Goal: Find specific page/section: Find specific page/section

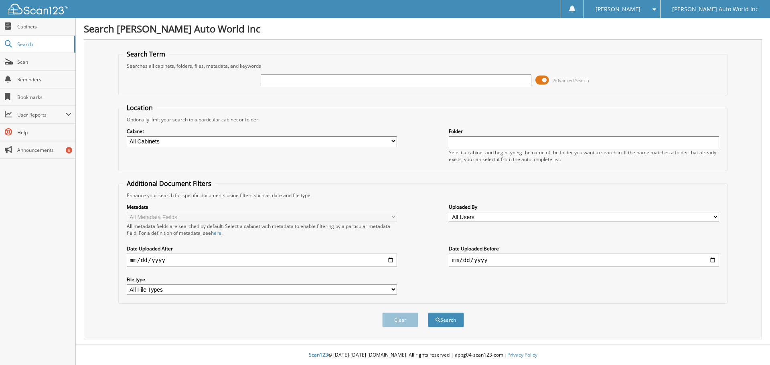
drag, startPoint x: 0, startPoint y: 0, endPoint x: 352, endPoint y: 78, distance: 360.7
click at [352, 78] on input "text" at bounding box center [396, 80] width 270 height 12
type input "26065766"
click at [442, 325] on button "Search" at bounding box center [446, 320] width 36 height 15
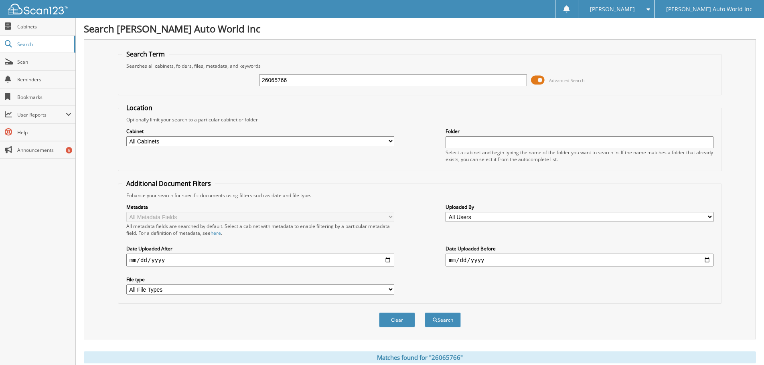
scroll to position [114, 0]
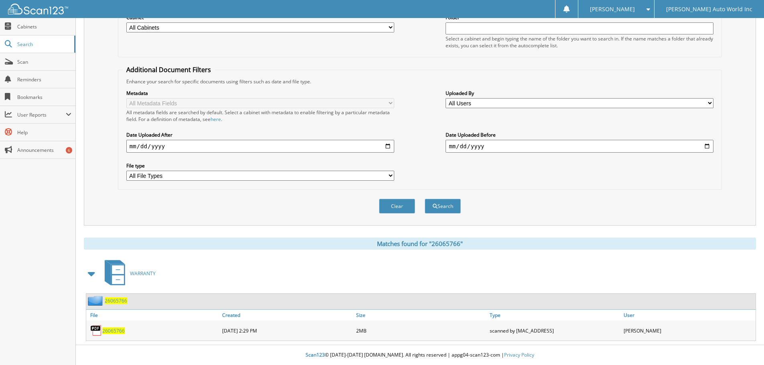
click at [109, 332] on span "26065766" at bounding box center [113, 331] width 22 height 7
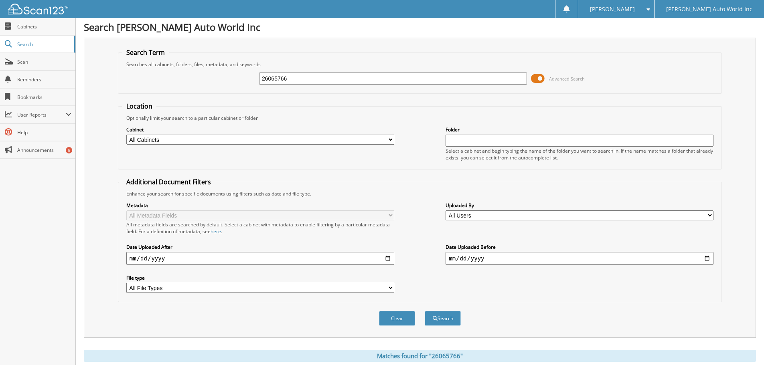
scroll to position [0, 0]
